Goal: Task Accomplishment & Management: Complete application form

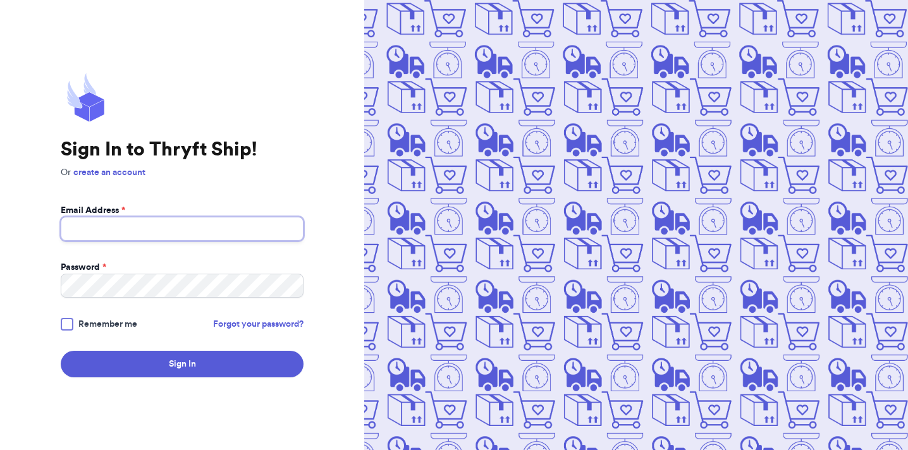
click at [202, 234] on input "Email Address *" at bounding box center [182, 229] width 243 height 24
click at [172, 234] on input "Email Address *" at bounding box center [182, 229] width 243 height 24
click at [107, 231] on input "Email Address *" at bounding box center [182, 229] width 243 height 24
type input "[PERSON_NAME][EMAIL_ADDRESS][DOMAIN_NAME]"
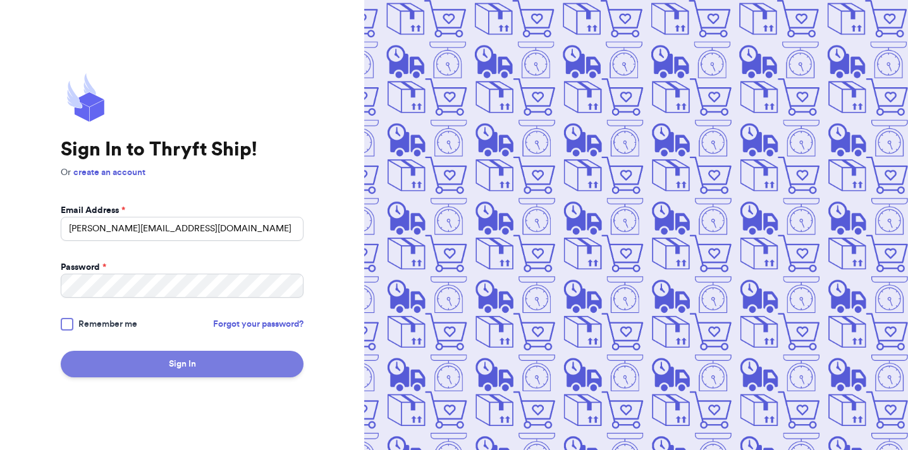
click at [213, 360] on button "Sign In" at bounding box center [182, 364] width 243 height 27
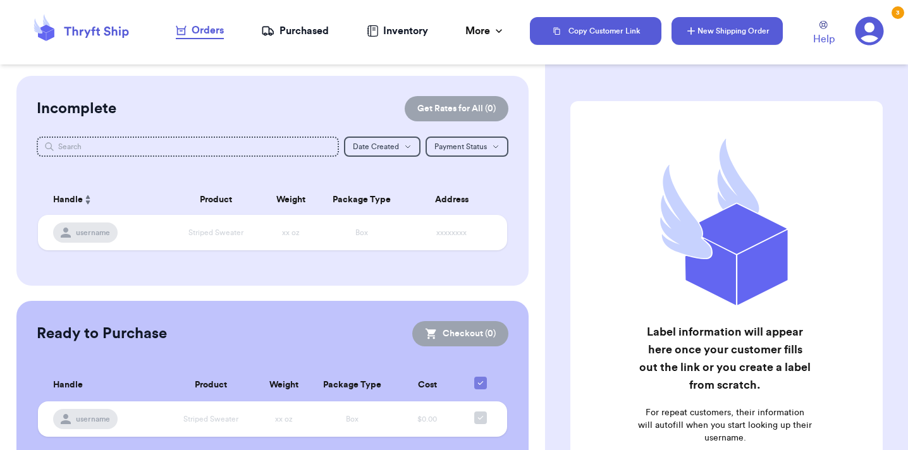
click at [724, 18] on button "New Shipping Order" at bounding box center [726, 31] width 111 height 28
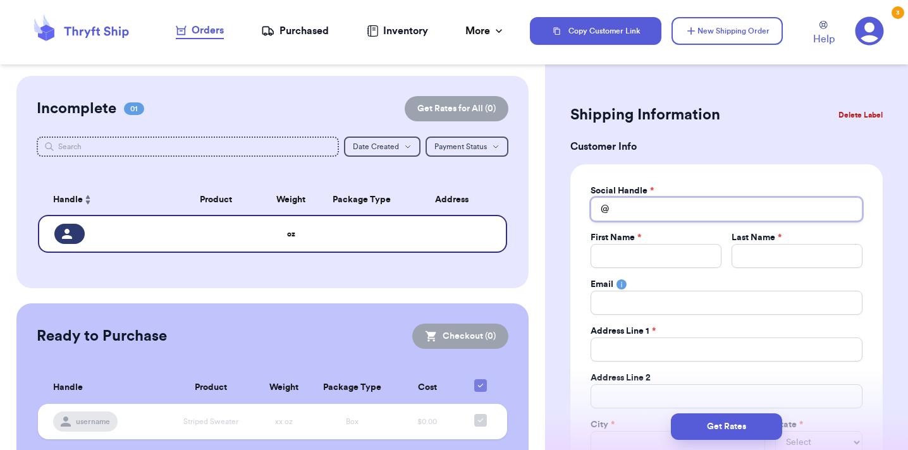
click at [644, 204] on input "Total Amount Paid" at bounding box center [726, 209] width 272 height 24
click at [631, 262] on input "Total Amount Paid" at bounding box center [655, 256] width 131 height 24
type input "B"
type input "Br"
type input "Bre"
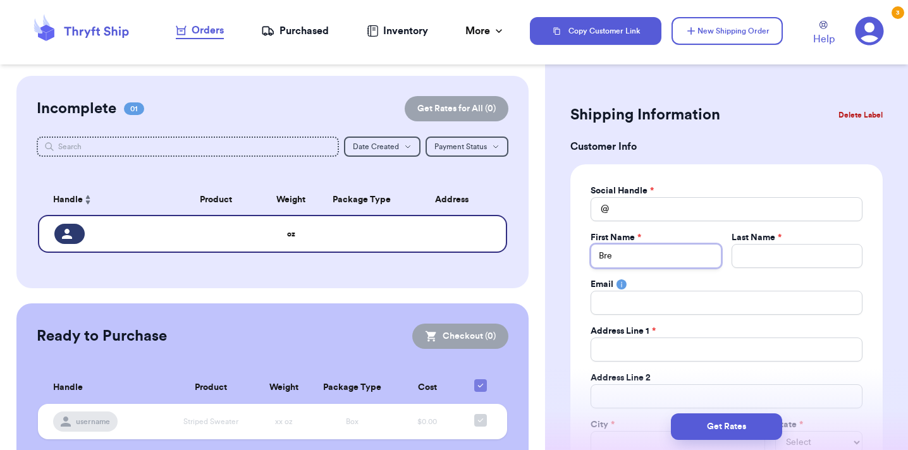
type input "Bren"
type input "[PERSON_NAME]"
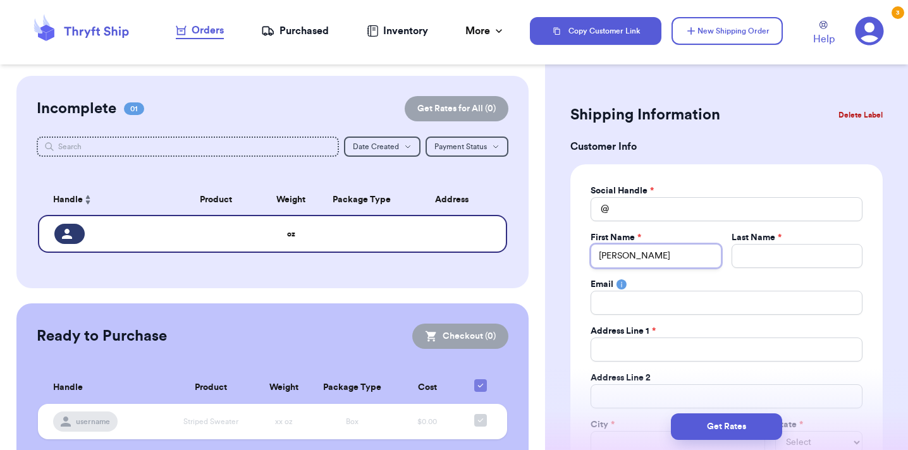
type input "[PERSON_NAME]"
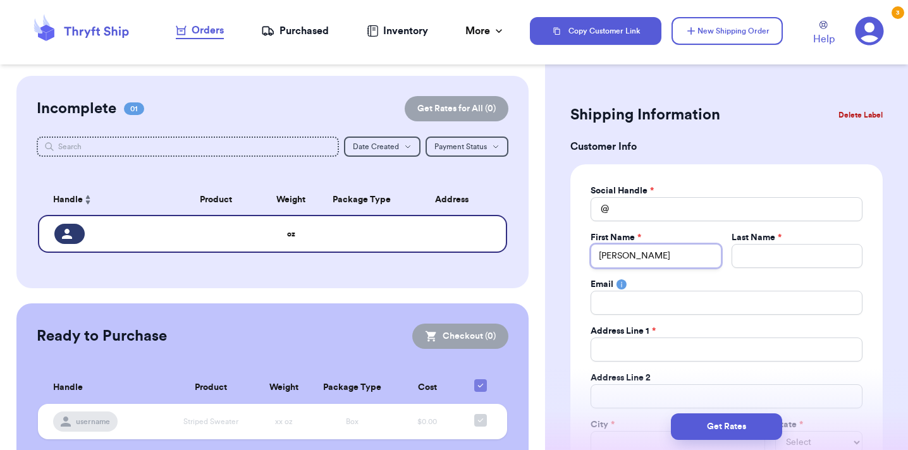
type input "[PERSON_NAME]"
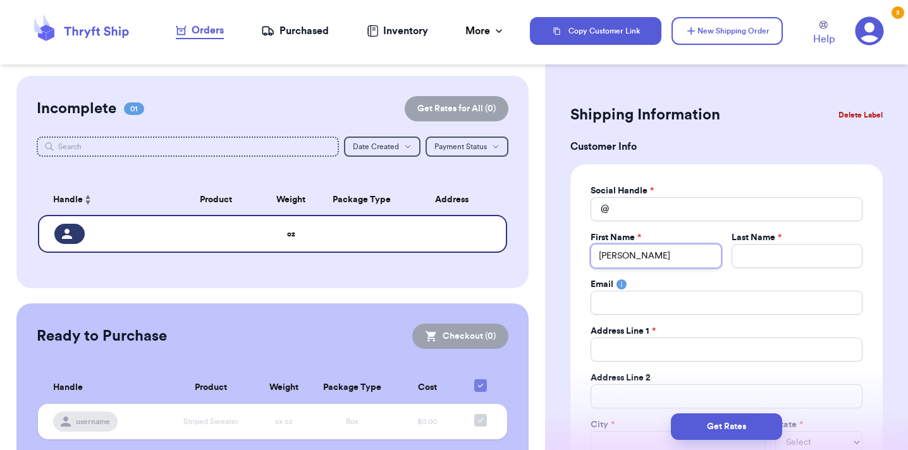
type input "[PERSON_NAME]"
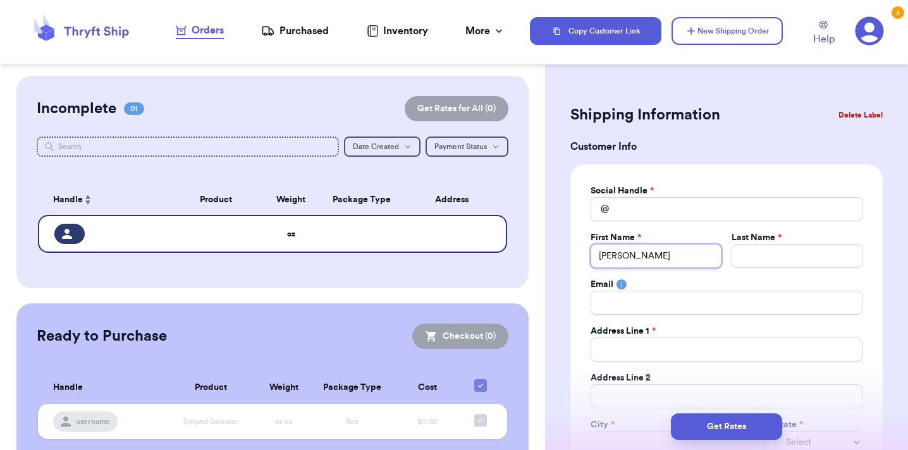
type input "[PERSON_NAME]"
type input "W"
type input "Wi"
type input "Wig"
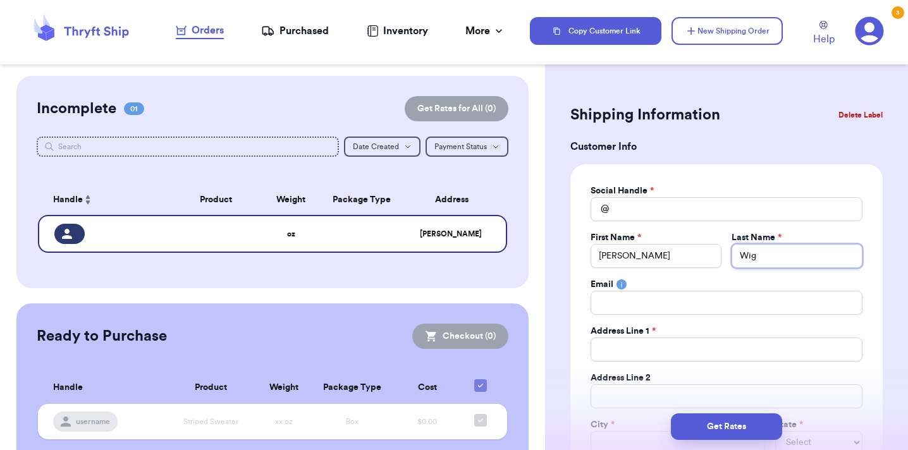
type input "Wigg"
type input "Wiggi"
type input "[PERSON_NAME]"
type input "Wiggint"
type input "Wigginto"
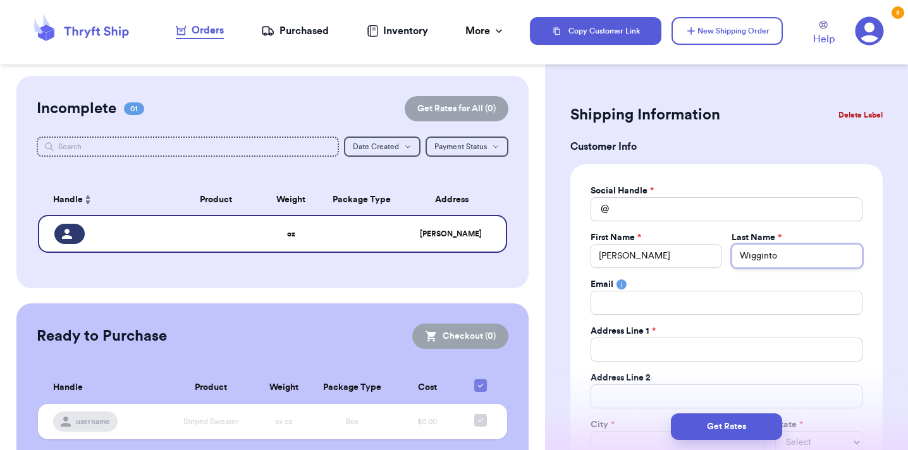
type input "[PERSON_NAME]"
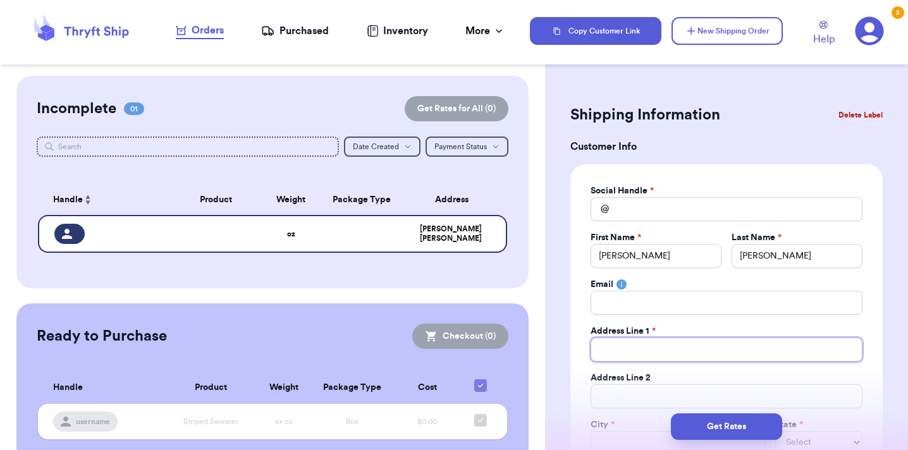
click at [628, 350] on input "Total Amount Paid" at bounding box center [726, 350] width 272 height 24
type input "2"
type input "23"
type input "237"
type input "2377"
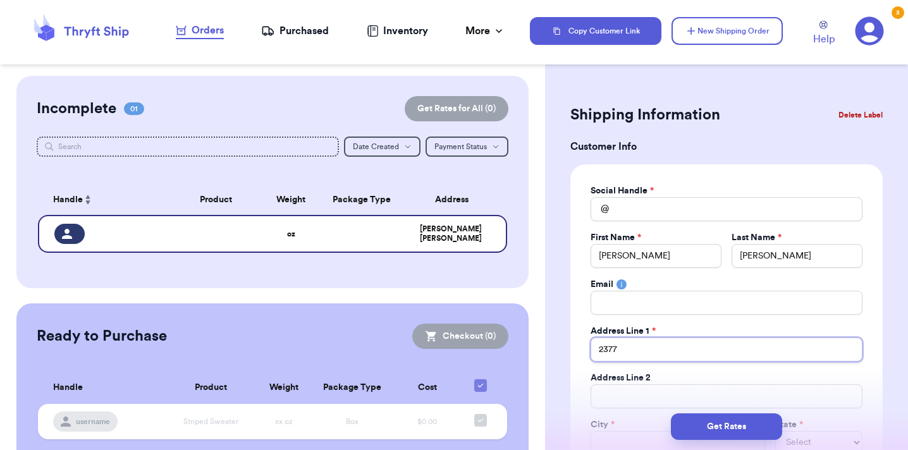
type input "2377"
type input "2377 z"
type input "2377"
type input "2377 S"
type input "2377 St"
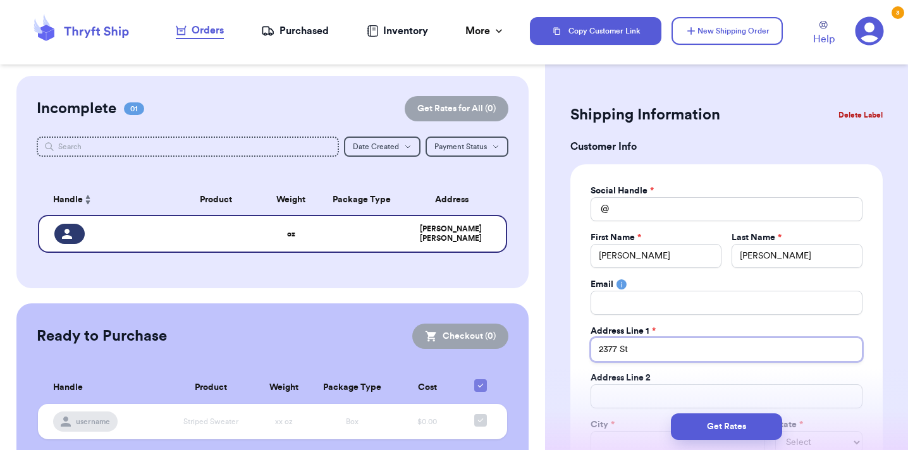
type input "[STREET_ADDRESS]"
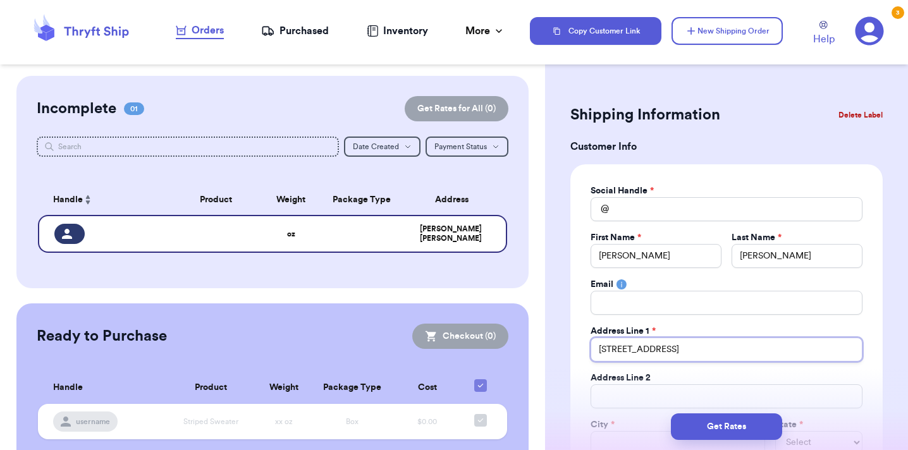
type input "[STREET_ADDRESS]"
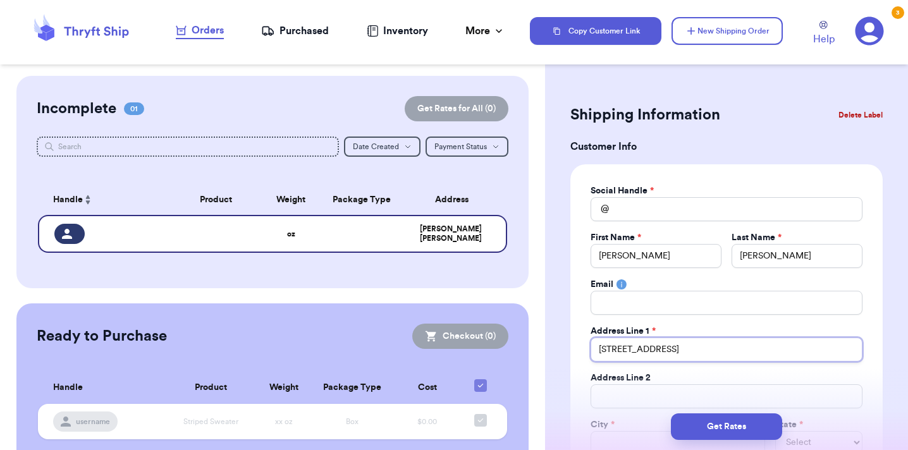
type input "[STREET_ADDRESS]"
type input "2377 St"
type input "2377 Sta"
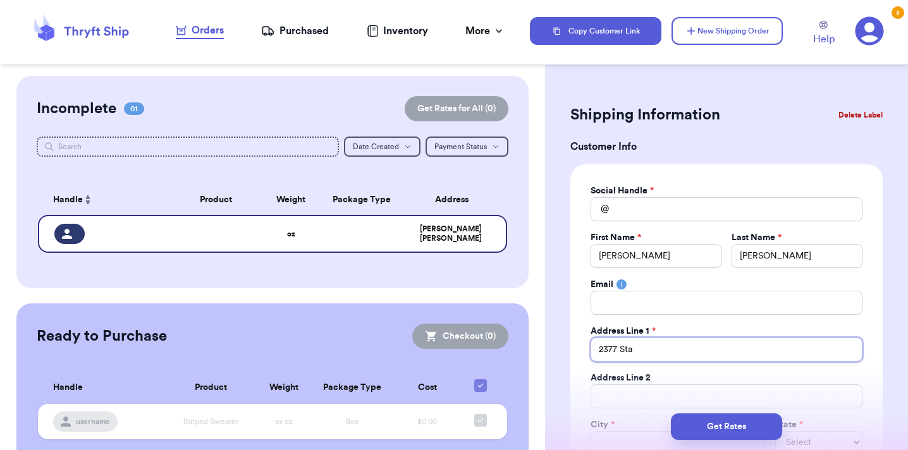
type input "2377 Stat"
type input "2377 State"
type input "2377 State R"
type input "2377 State Ro"
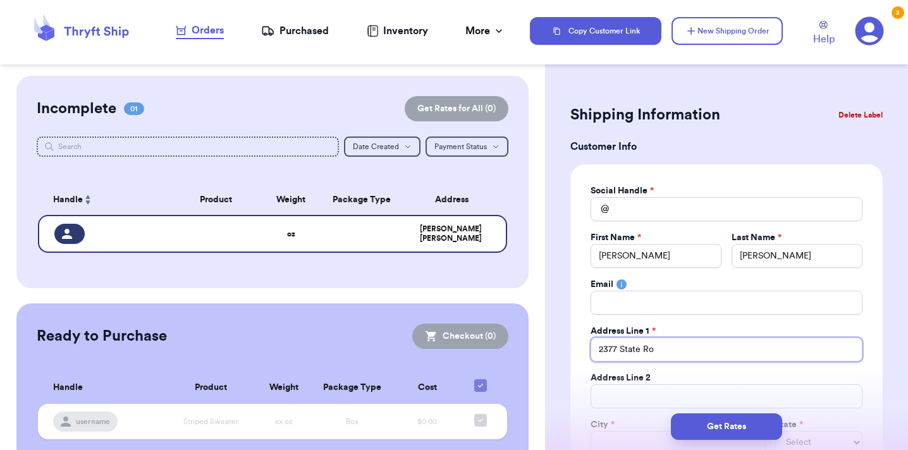
type input "2377 State Rou"
type input "2377 State Rout"
type input "2377 State Route"
type input "2377 State Route 3"
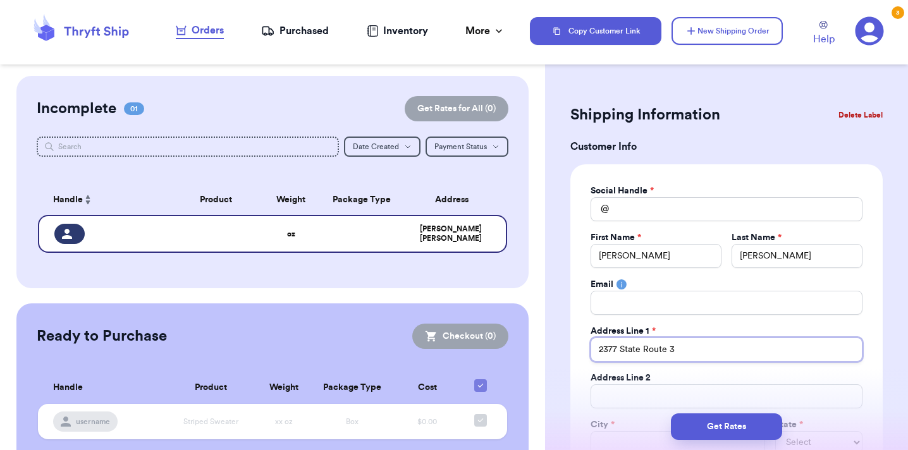
type input "2377 State Route 33"
type input "2377 State Route 334"
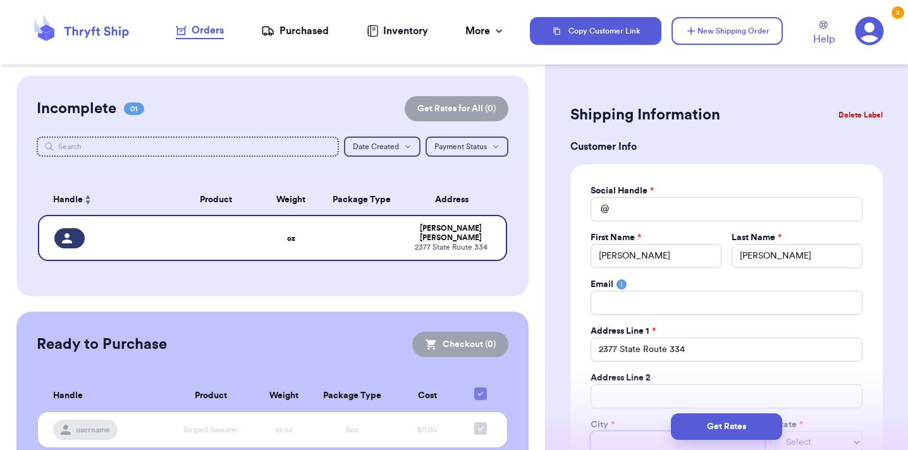
scroll to position [5, 0]
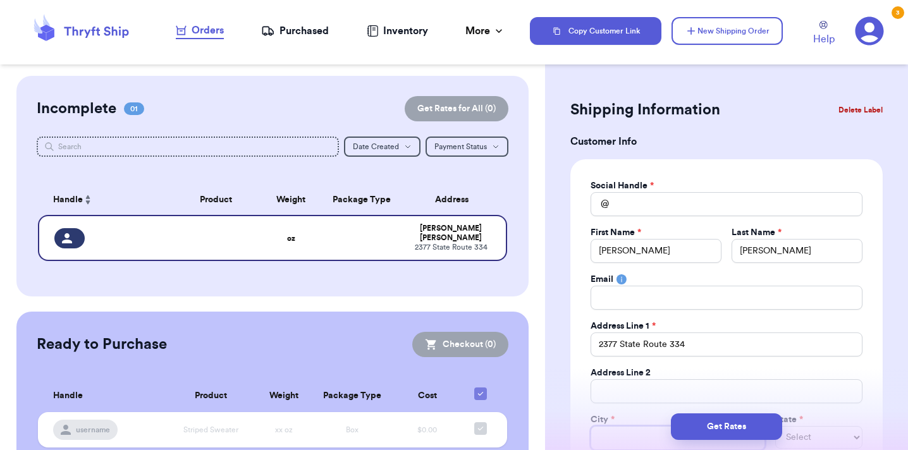
type input "L"
type input "Le"
type input "[PERSON_NAME]"
type input "Lewi"
type input "[PERSON_NAME]"
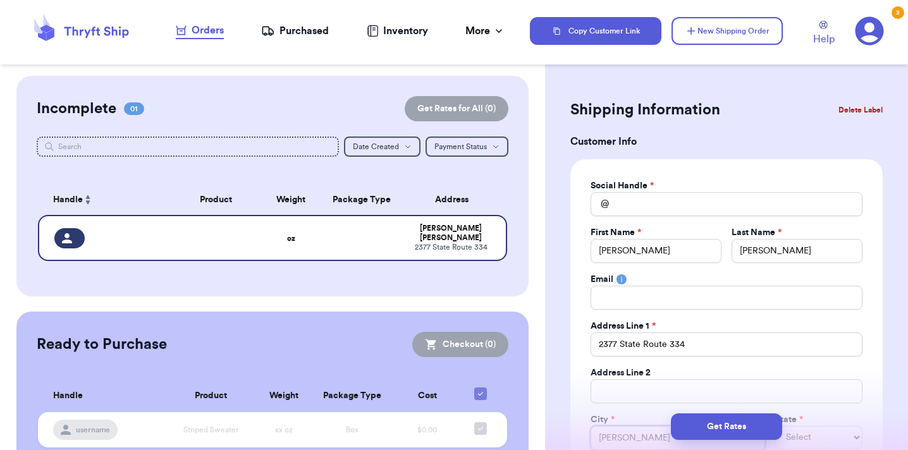
type input "Lewisp"
type input "Lewispo"
type input "Lewispor"
type input "Lewisport"
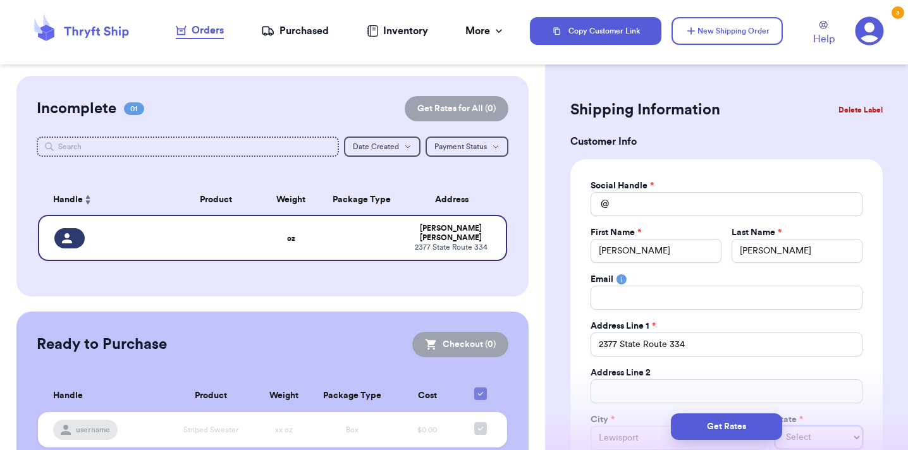
scroll to position [6, 0]
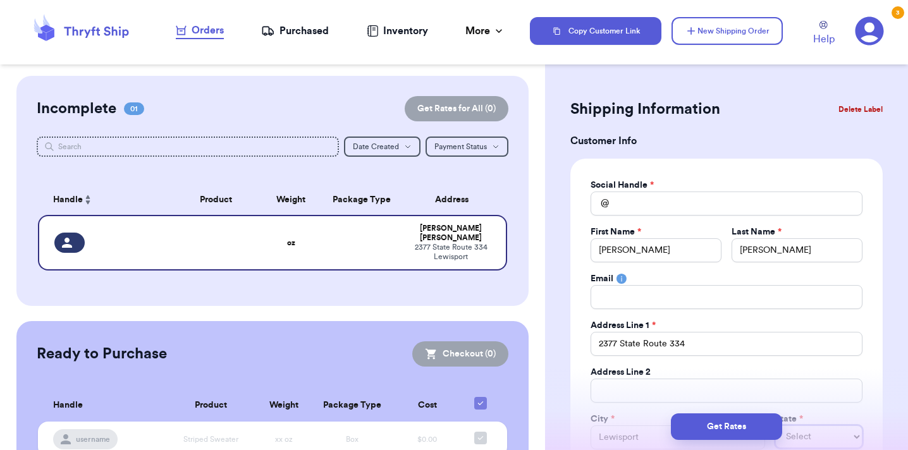
select select "KS"
select select "KY"
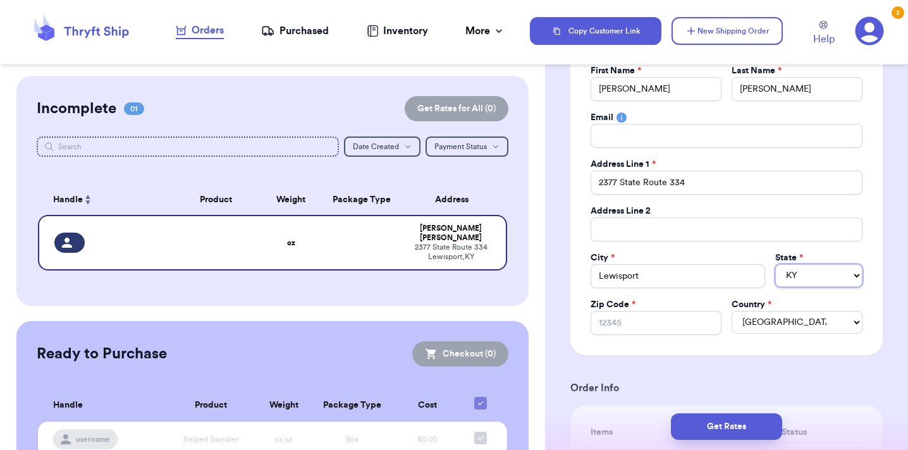
scroll to position [183, 0]
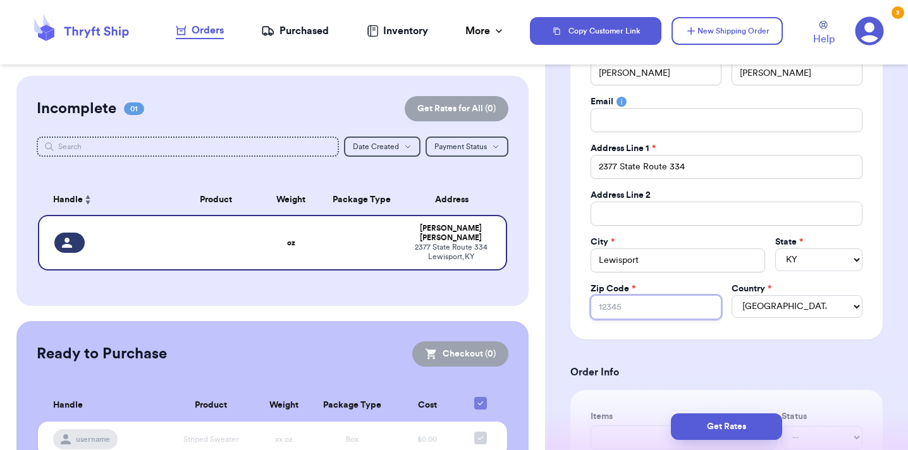
click at [652, 303] on input "Zip Code *" at bounding box center [655, 307] width 131 height 24
type input "4"
type input "42"
type input "423"
type input "4235"
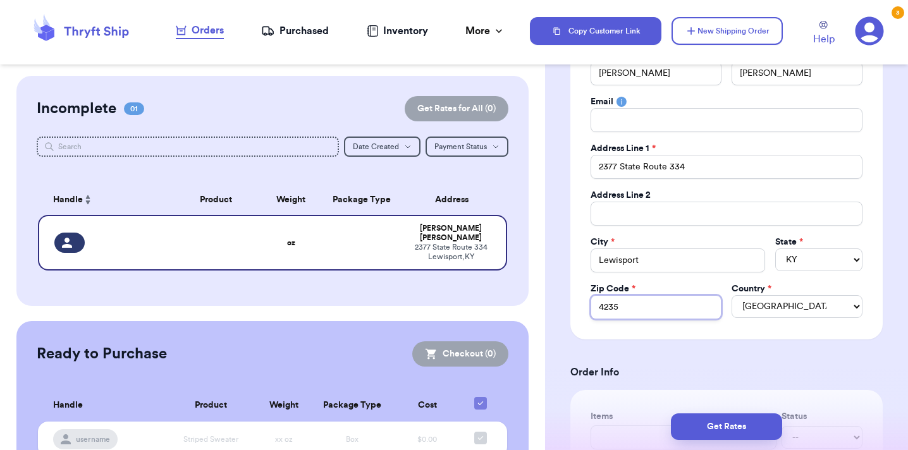
type input "42351"
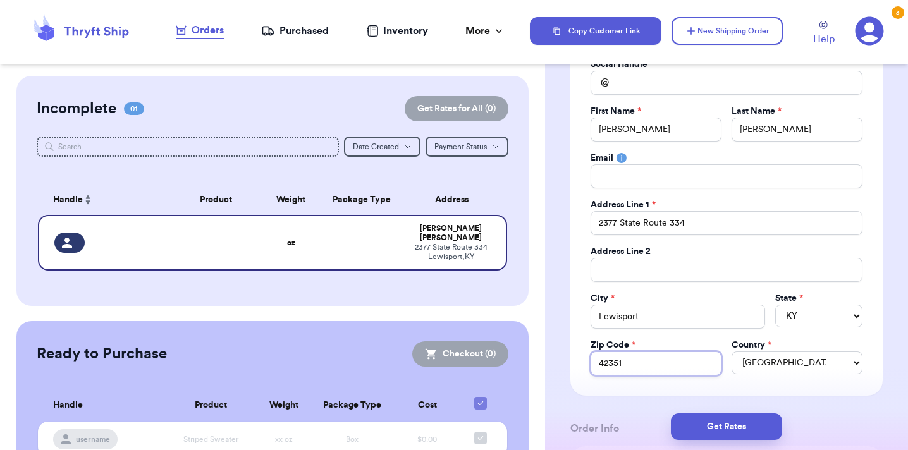
scroll to position [87, 0]
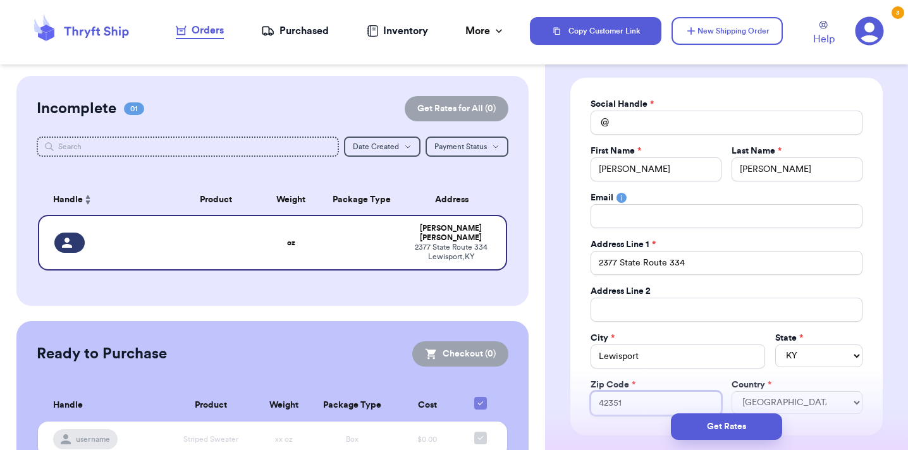
type input "42351"
click at [664, 126] on input "Total Amount Paid" at bounding box center [726, 123] width 272 height 24
type input "n"
type input "b"
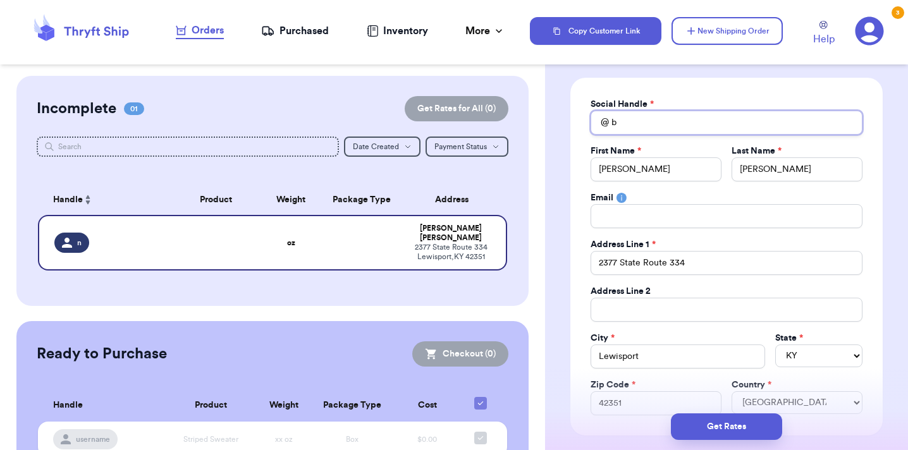
type input "be"
type input "bek"
type input "beki"
type input "bekin"
type input "bekind"
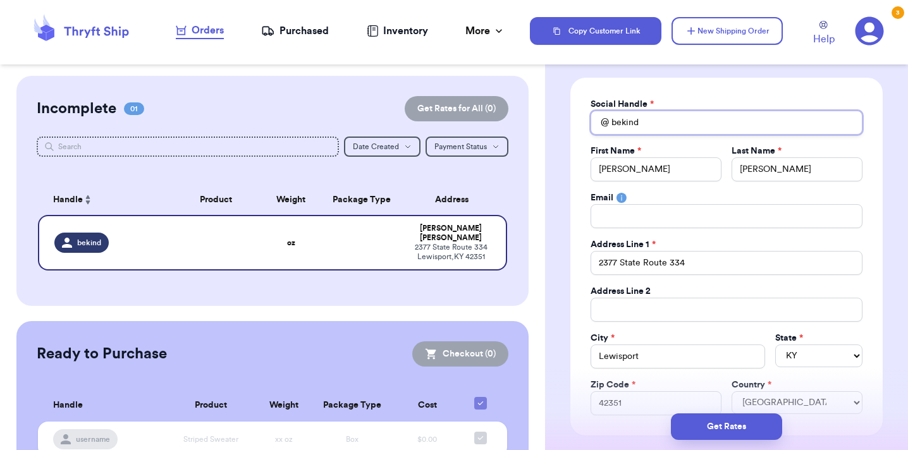
type input "bekind_"
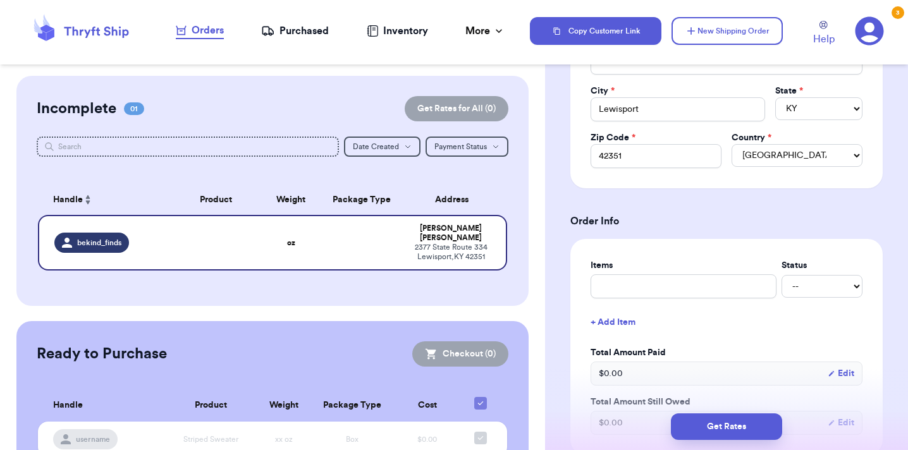
scroll to position [334, 0]
click at [680, 295] on input "text" at bounding box center [683, 286] width 186 height 24
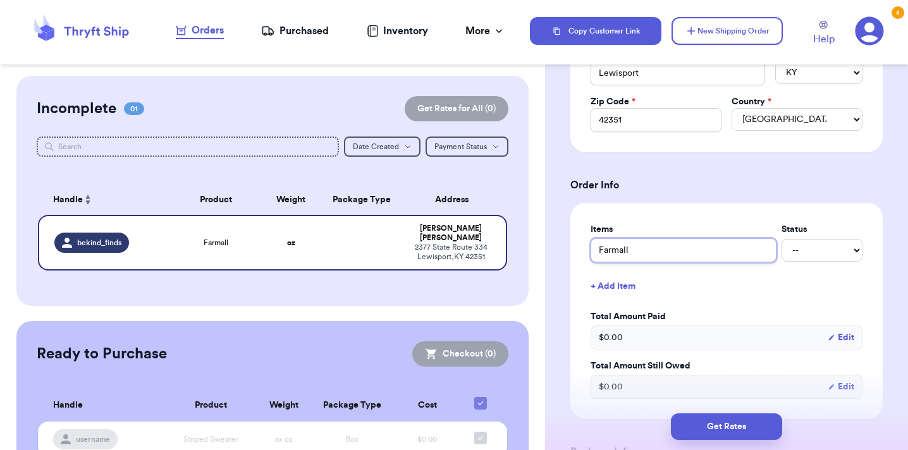
scroll to position [370, 0]
click at [708, 425] on button "Get Rates" at bounding box center [726, 426] width 111 height 27
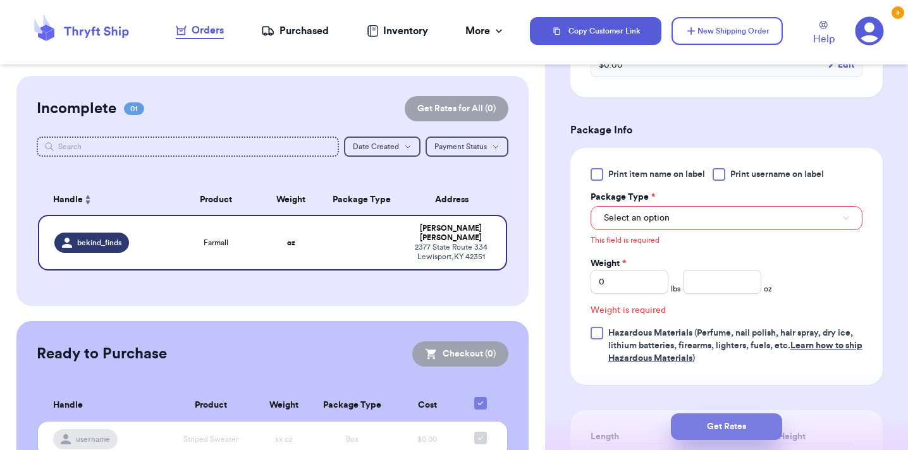
scroll to position [542, 0]
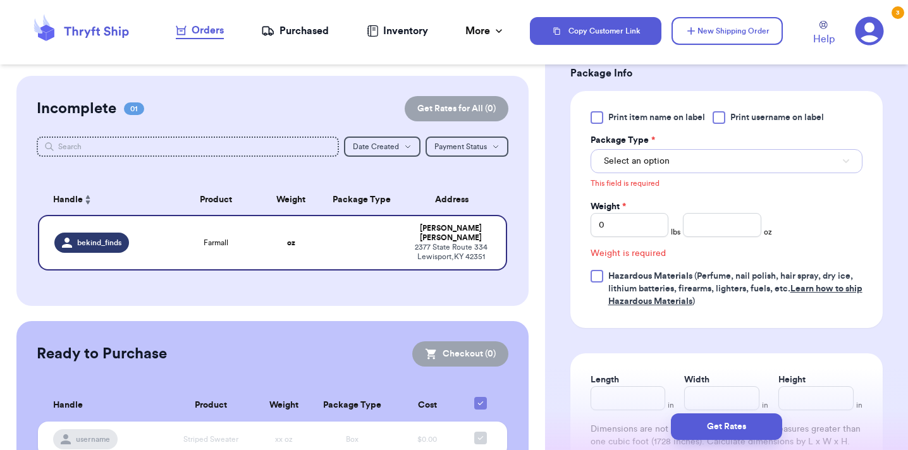
click at [645, 157] on span "Select an option" at bounding box center [637, 161] width 66 height 13
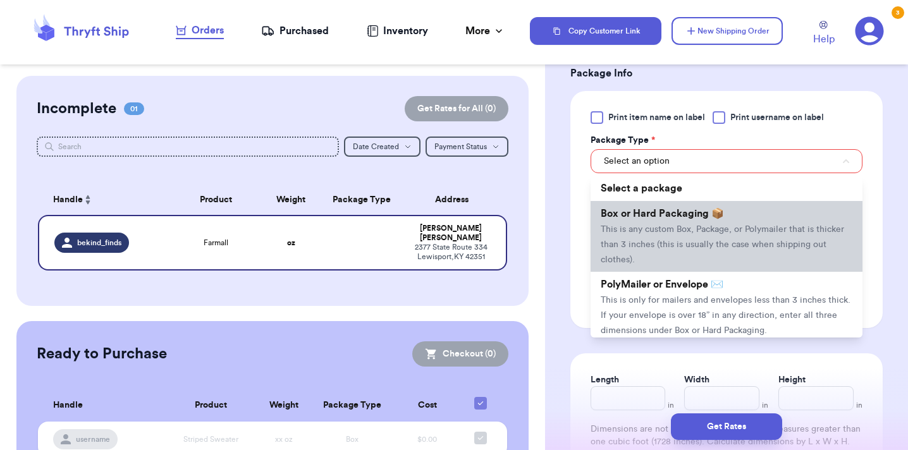
click at [647, 221] on li "Box or Hard Packaging 📦 This is any custom Box, Package, or Polymailer that is …" at bounding box center [726, 236] width 272 height 71
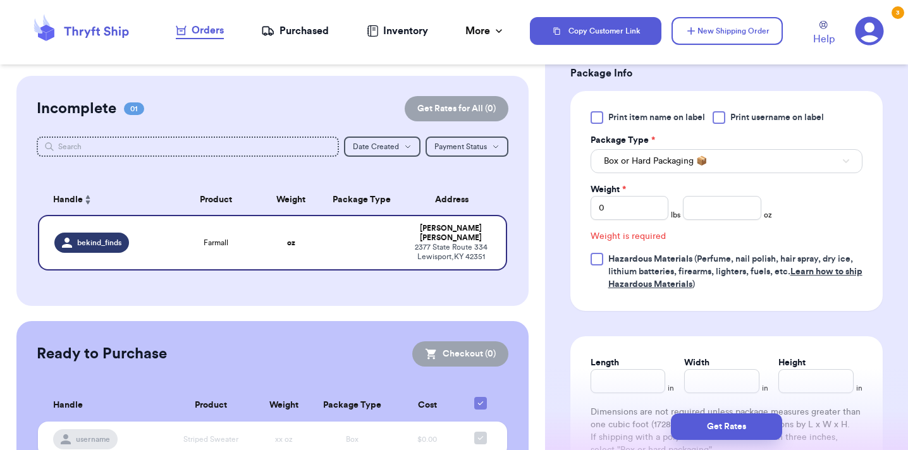
scroll to position [526, 0]
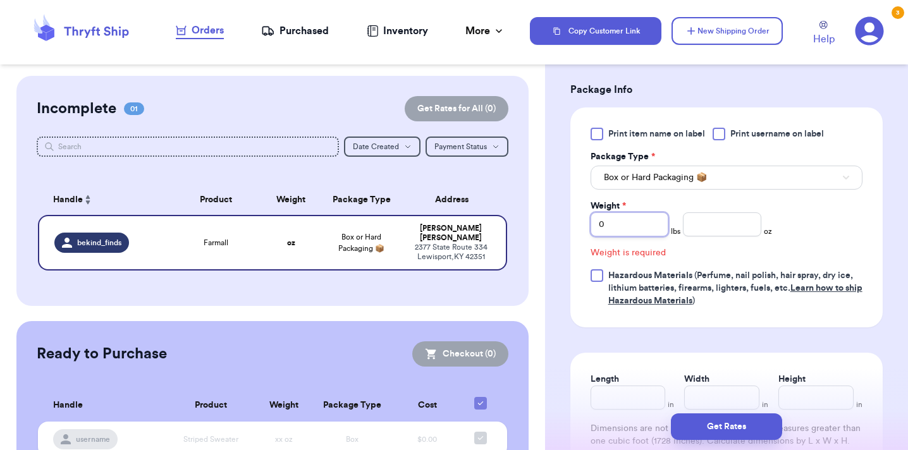
click at [646, 219] on input "0" at bounding box center [629, 224] width 78 height 24
click at [644, 222] on input "0" at bounding box center [629, 224] width 78 height 24
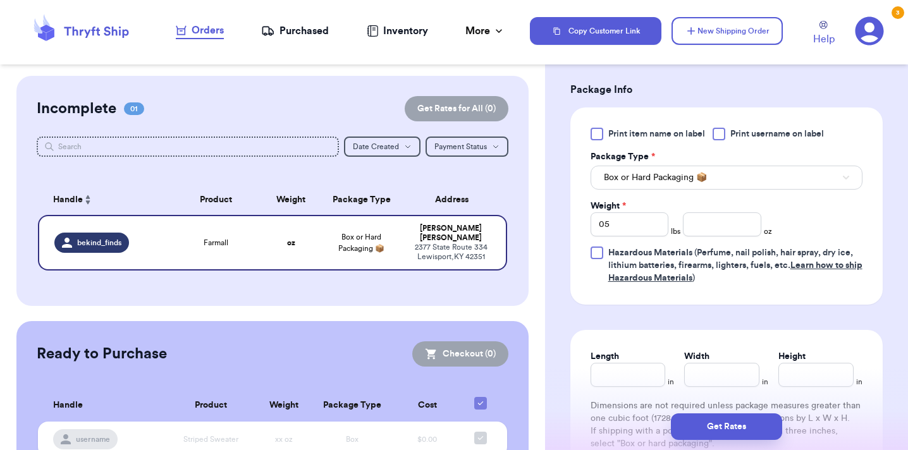
click at [620, 239] on div "Print item name on label Print username on label Package Type * Box or Hard Pac…" at bounding box center [726, 206] width 272 height 157
click at [620, 226] on input "05" at bounding box center [629, 224] width 78 height 24
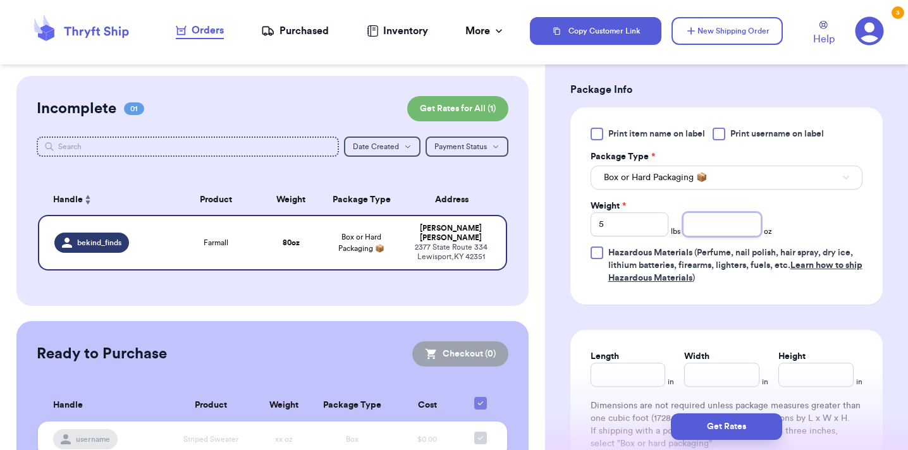
click at [743, 223] on input "number" at bounding box center [722, 224] width 78 height 24
click at [644, 377] on input "Length" at bounding box center [627, 375] width 75 height 24
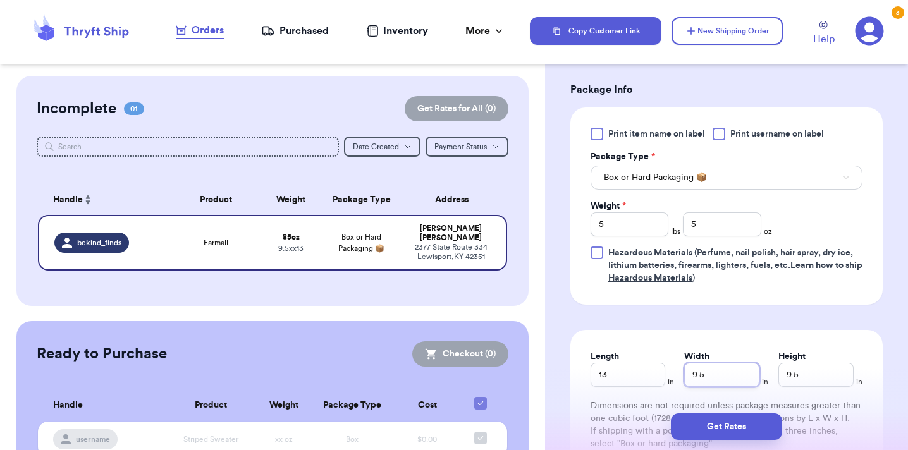
click at [704, 373] on input "9.5" at bounding box center [721, 375] width 75 height 24
click at [838, 346] on div "Length 13 in Width 10 in Height 9.5 in Dimensions are not required unless packa…" at bounding box center [726, 400] width 312 height 140
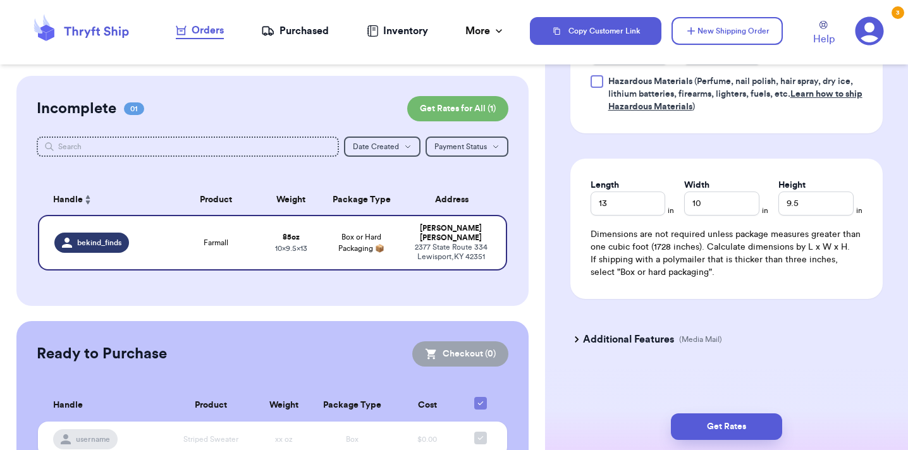
scroll to position [700, 0]
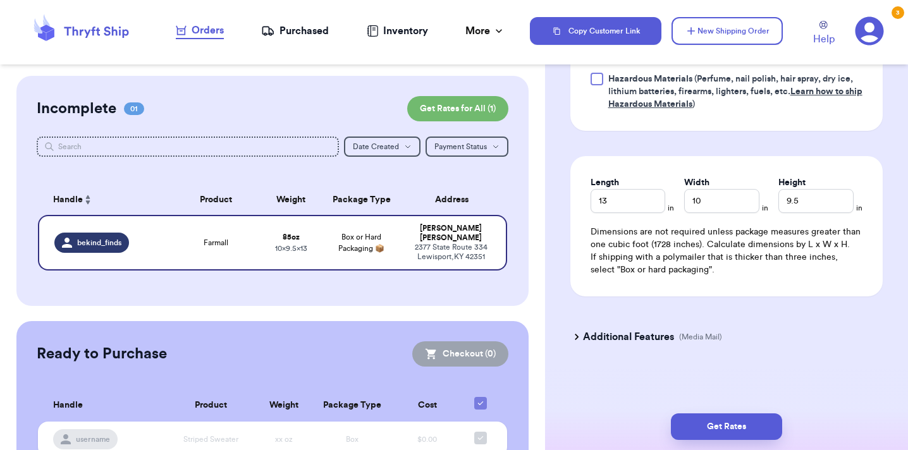
click at [623, 339] on h3 "Additional Features" at bounding box center [628, 336] width 91 height 15
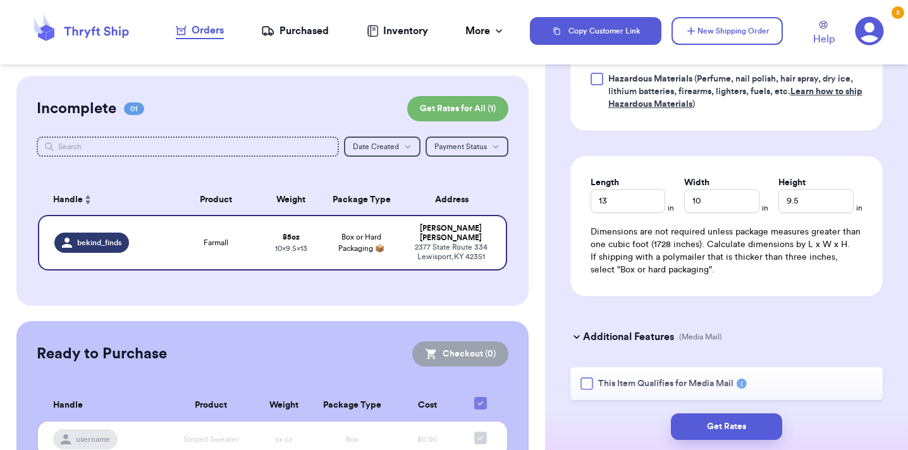
scroll to position [739, 0]
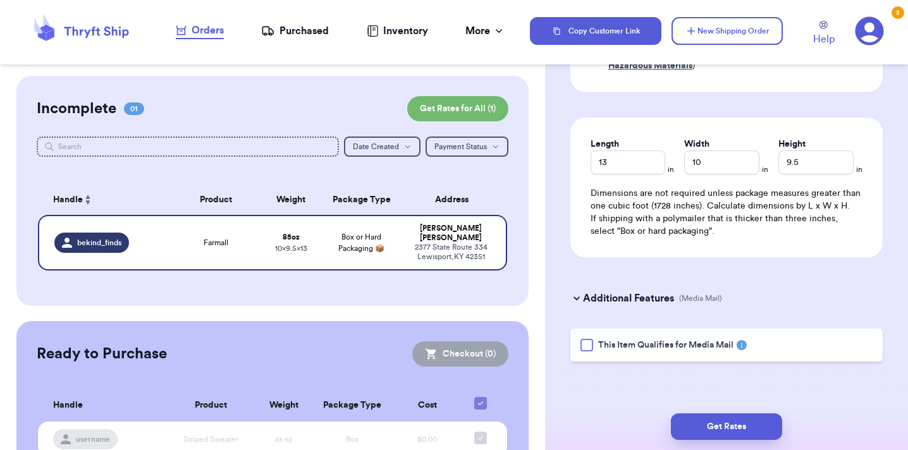
click at [634, 303] on h3 "Additional Features" at bounding box center [628, 298] width 91 height 15
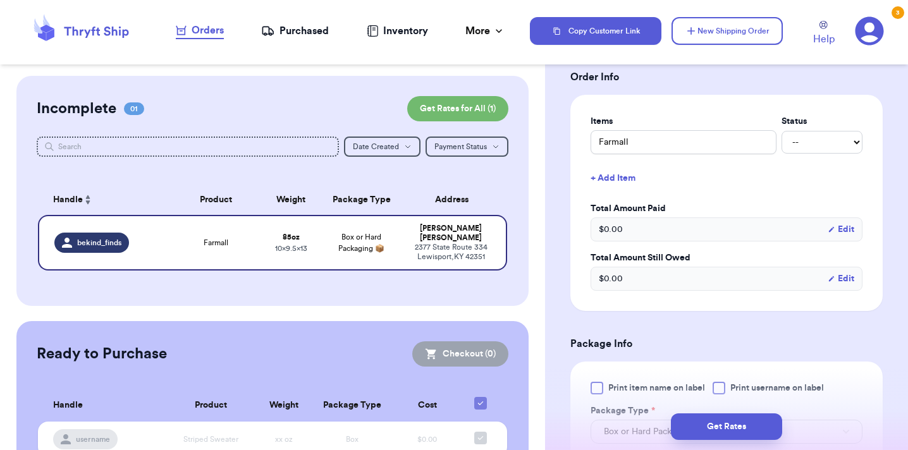
scroll to position [259, 0]
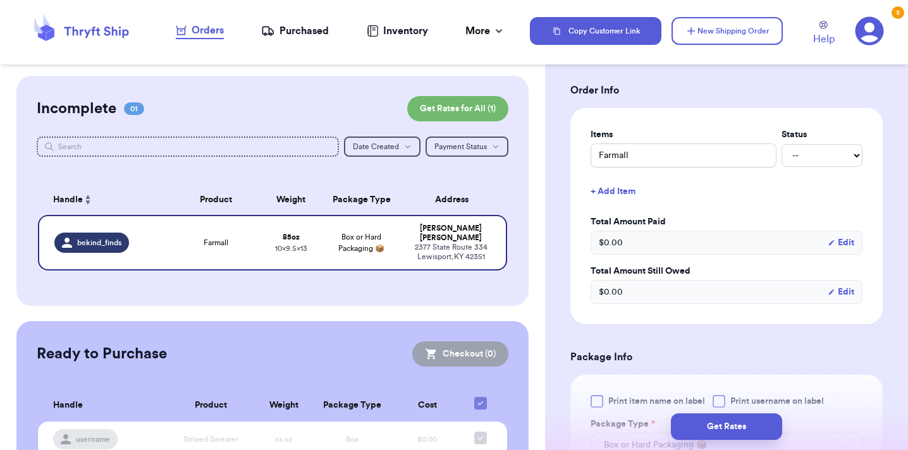
click at [834, 140] on label "Status" at bounding box center [821, 134] width 81 height 13
click at [834, 142] on div "Items Status Farmall -- Paid Owes" at bounding box center [726, 147] width 272 height 39
click at [834, 148] on select "-- Paid Owes" at bounding box center [821, 155] width 81 height 23
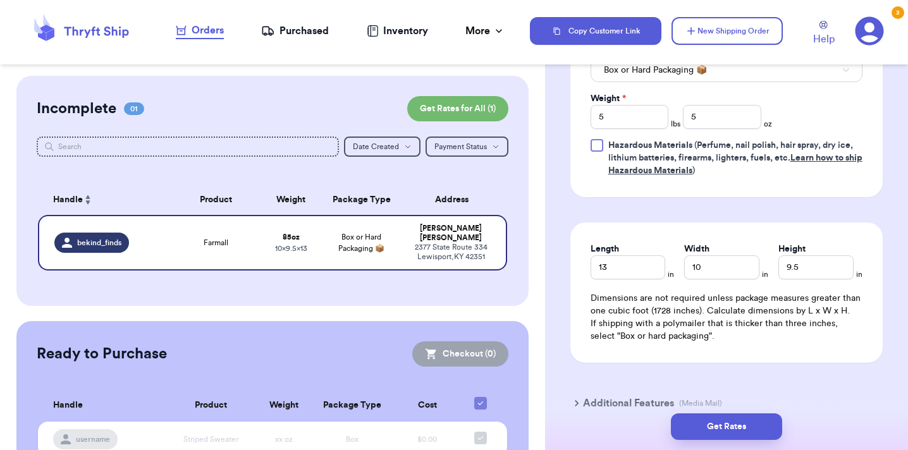
scroll to position [701, 0]
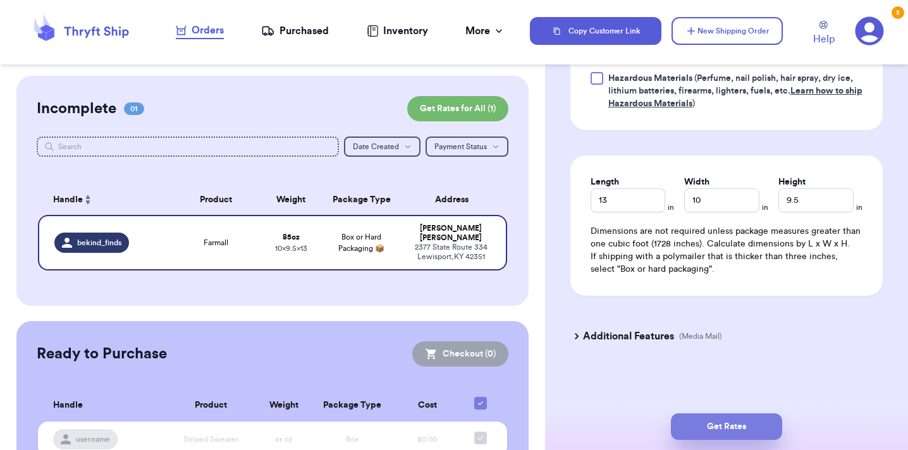
click at [734, 418] on button "Get Rates" at bounding box center [726, 426] width 111 height 27
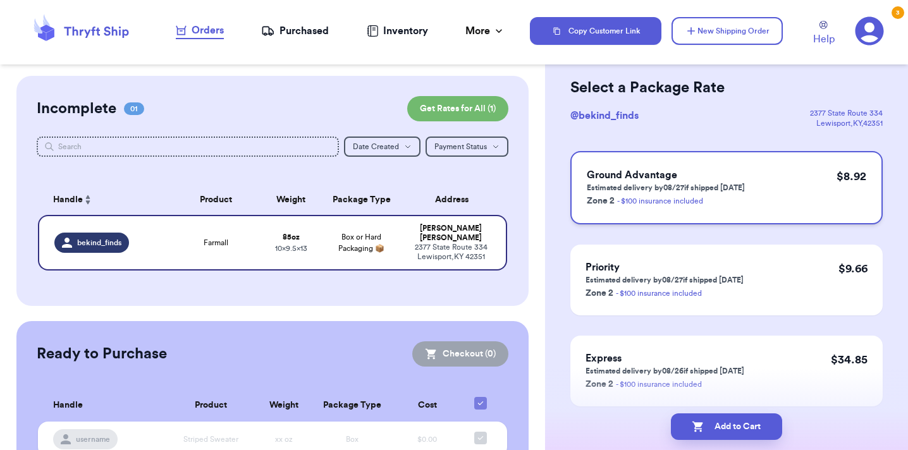
scroll to position [52, 0]
click at [749, 207] on div "Ground Advantage Estimated delivery by 08/27 if shipped [DATE] Zone 2 - $100 in…" at bounding box center [726, 186] width 312 height 73
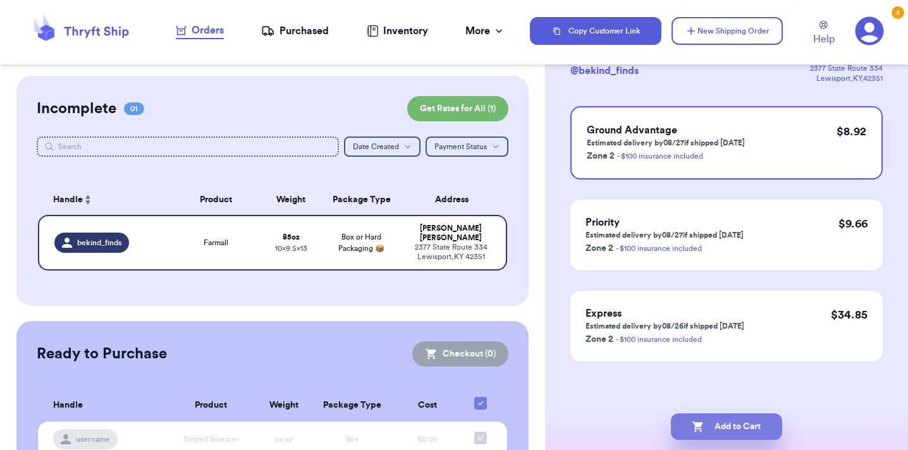
click at [704, 424] on button "Add to Cart" at bounding box center [726, 426] width 111 height 27
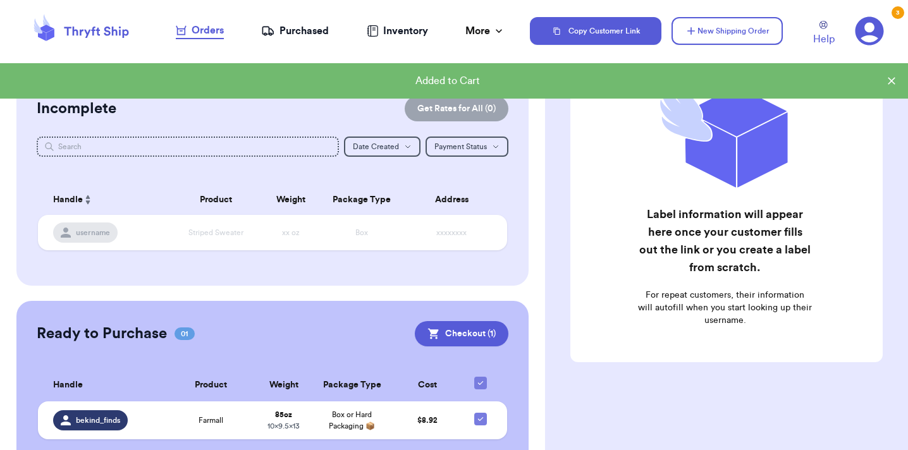
scroll to position [50, 0]
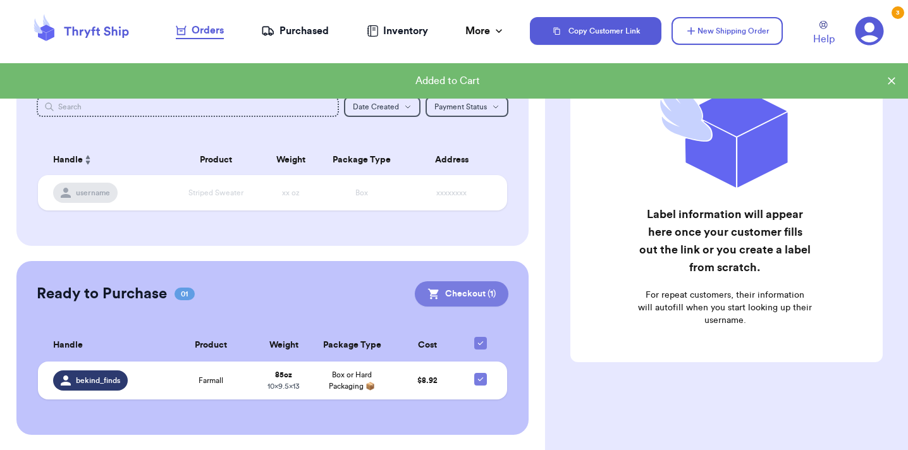
click at [470, 281] on button "Checkout ( 1 )" at bounding box center [462, 293] width 94 height 25
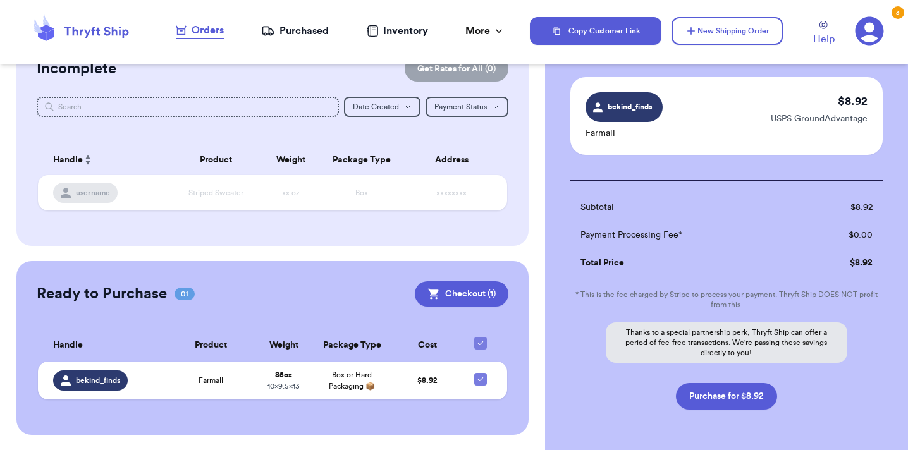
scroll to position [83, 0]
